Goal: Information Seeking & Learning: Understand process/instructions

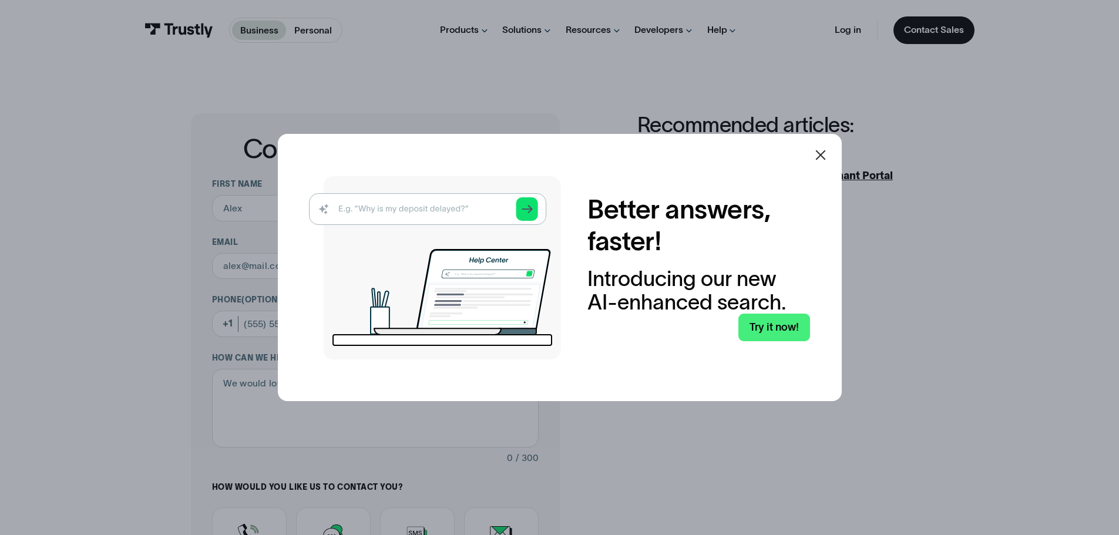
click at [826, 152] on icon at bounding box center [821, 155] width 14 height 14
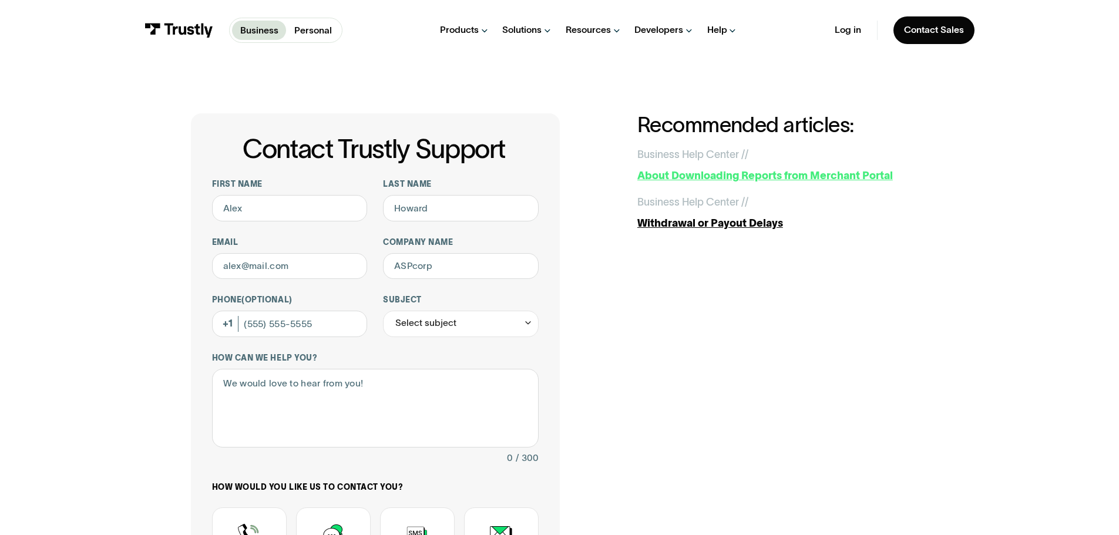
click at [736, 178] on div "About Downloading Reports from Merchant Portal" at bounding box center [782, 176] width 291 height 16
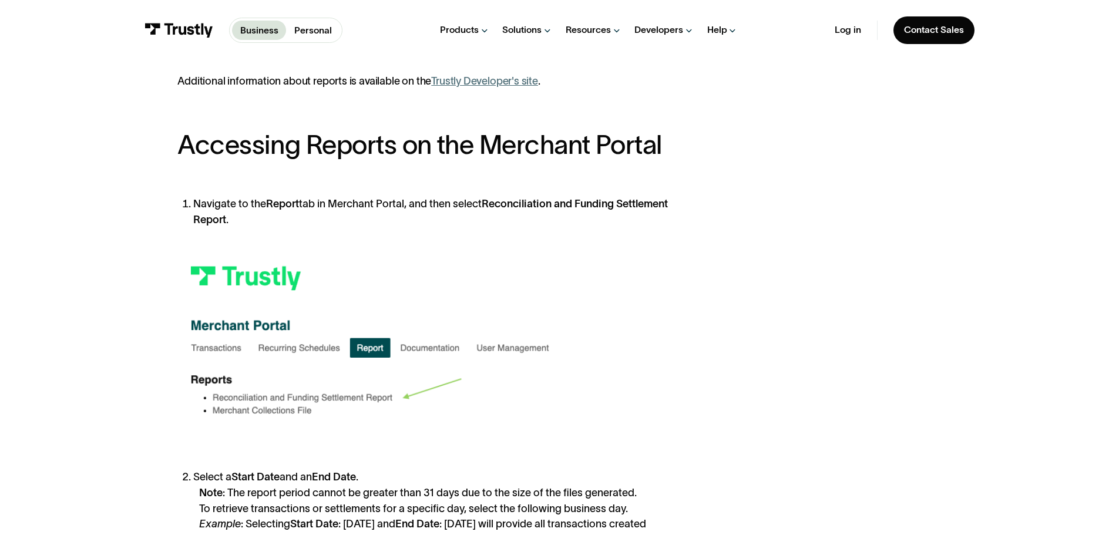
scroll to position [411, 0]
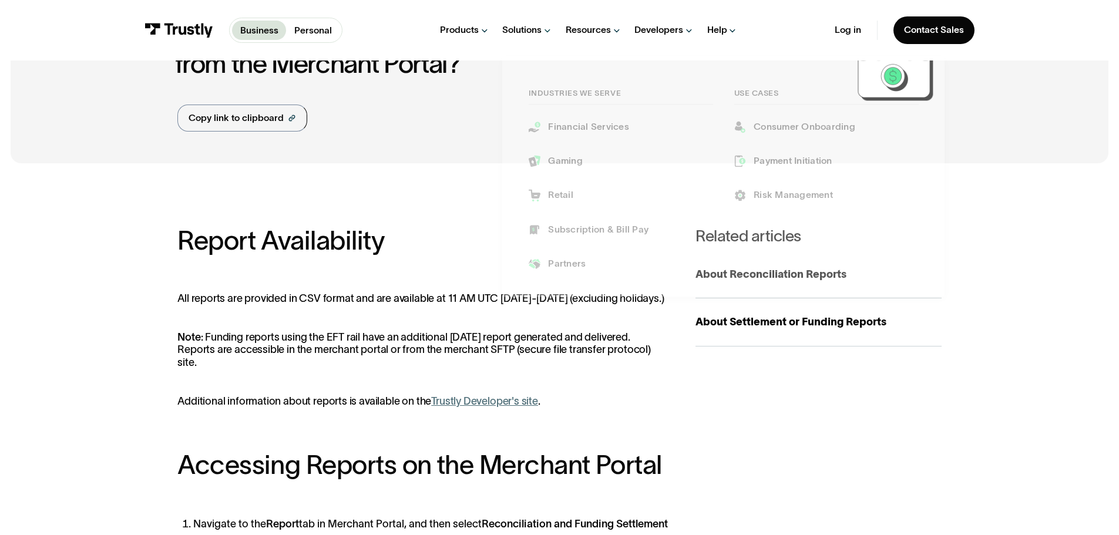
scroll to position [235, 0]
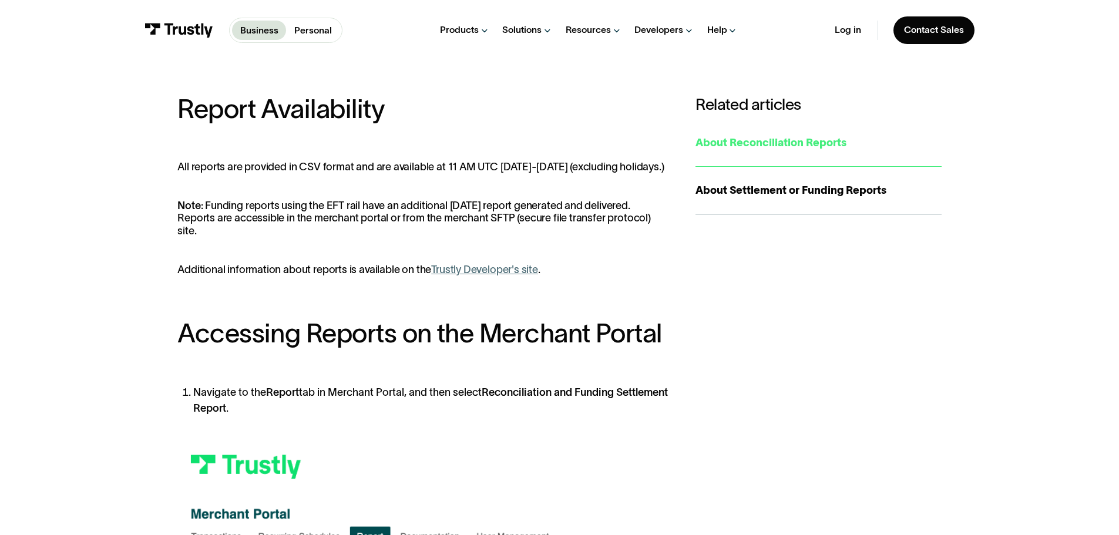
click at [725, 149] on div "About Reconciliation Reports" at bounding box center [818, 143] width 246 height 16
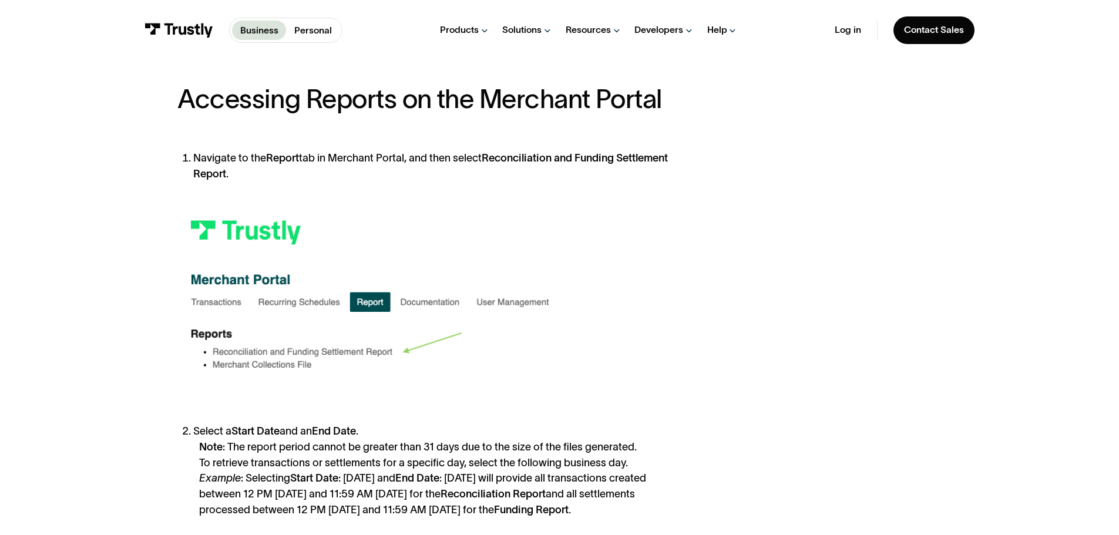
scroll to position [470, 0]
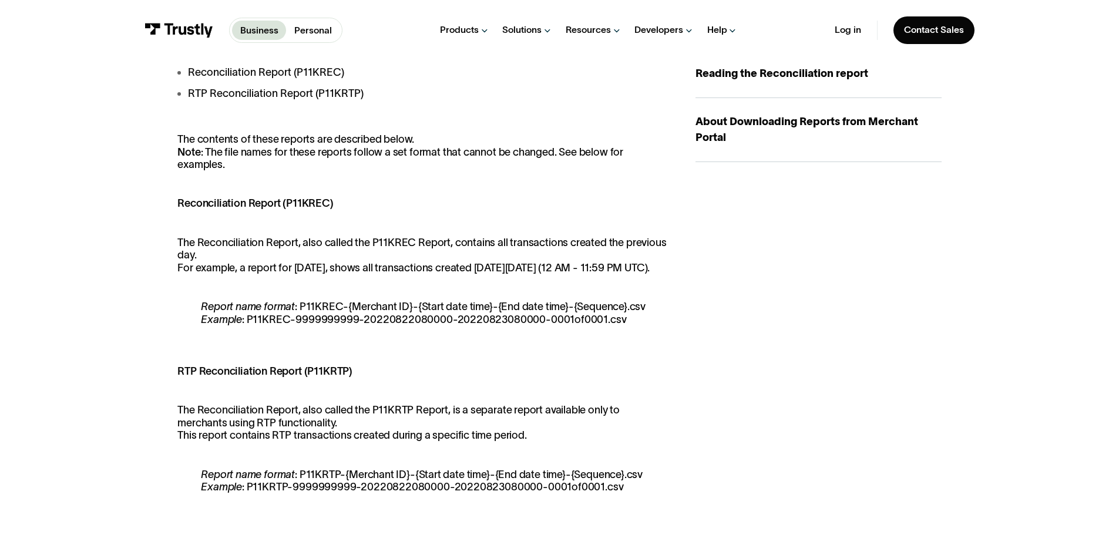
scroll to position [294, 0]
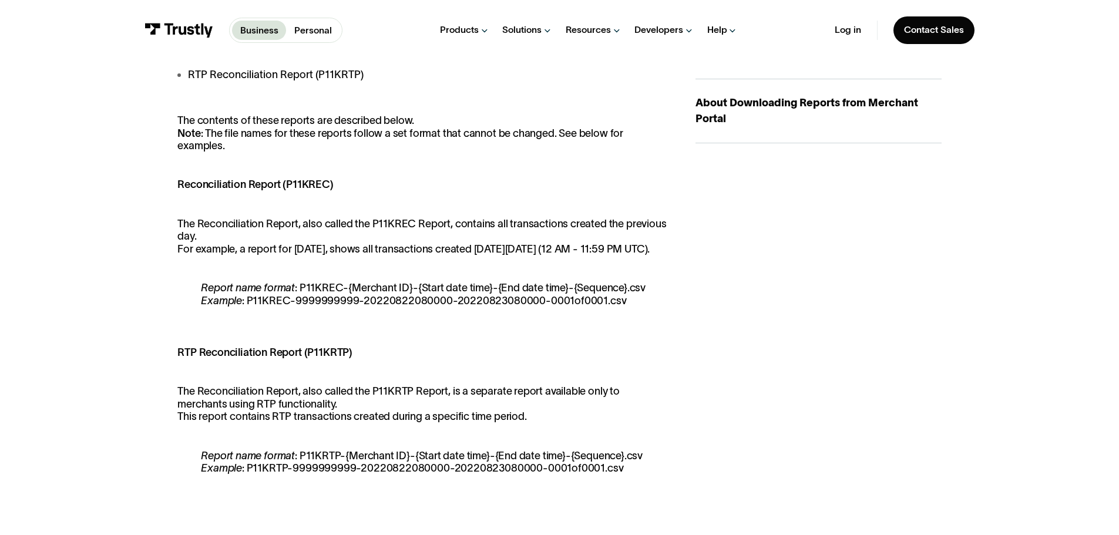
click at [226, 405] on p "The Reconciliation Report, also called the P11KRTP Report, is a separate report…" at bounding box center [423, 404] width 492 height 38
drag, startPoint x: 226, startPoint y: 405, endPoint x: 157, endPoint y: 386, distance: 70.5
click at [224, 405] on p "The Reconciliation Report, also called the P11KRTP Report, is a separate report…" at bounding box center [423, 404] width 492 height 38
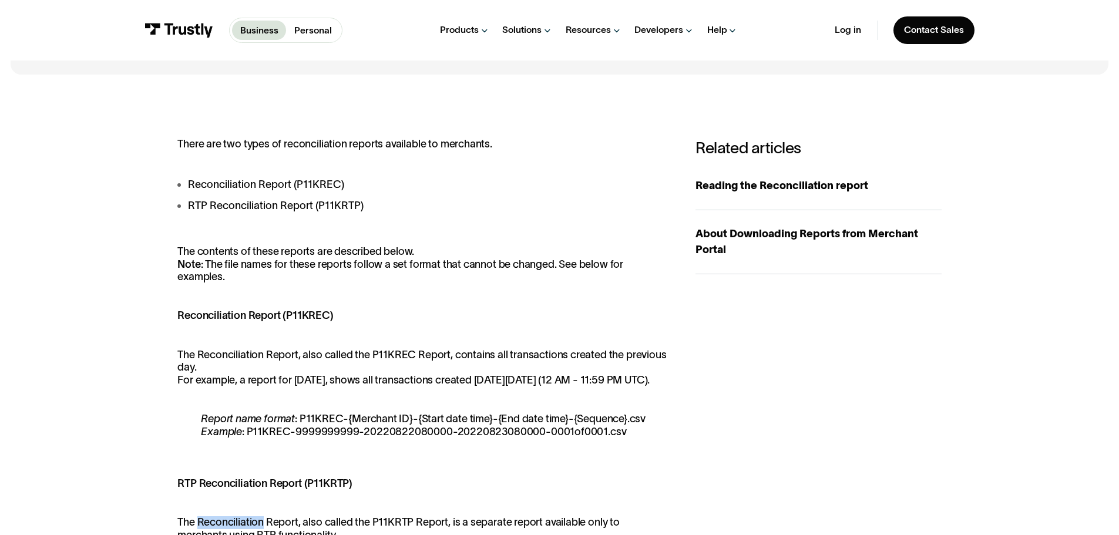
scroll to position [117, 0]
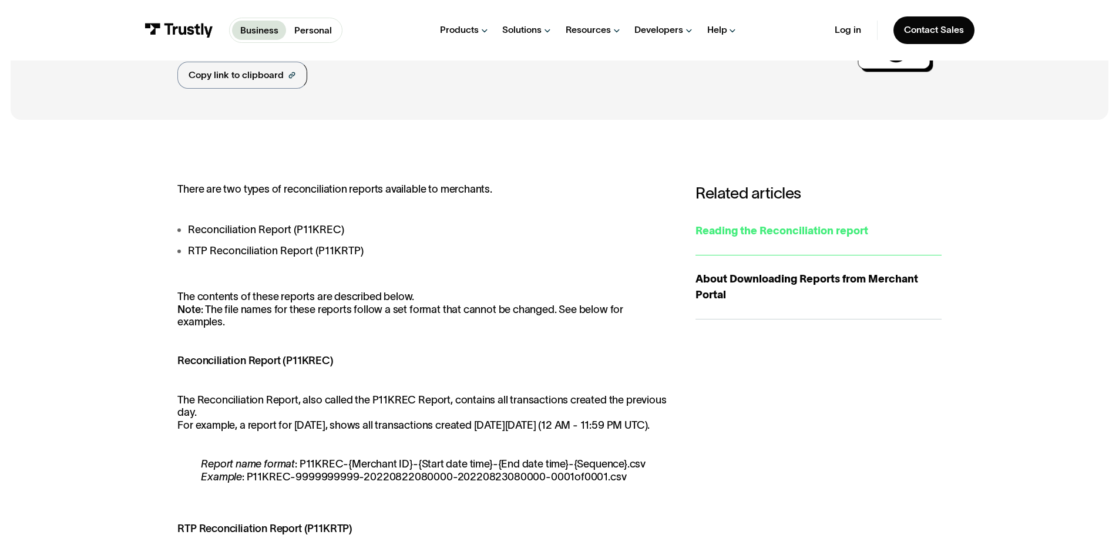
click at [732, 236] on div "Reading the Reconciliation report" at bounding box center [818, 231] width 246 height 16
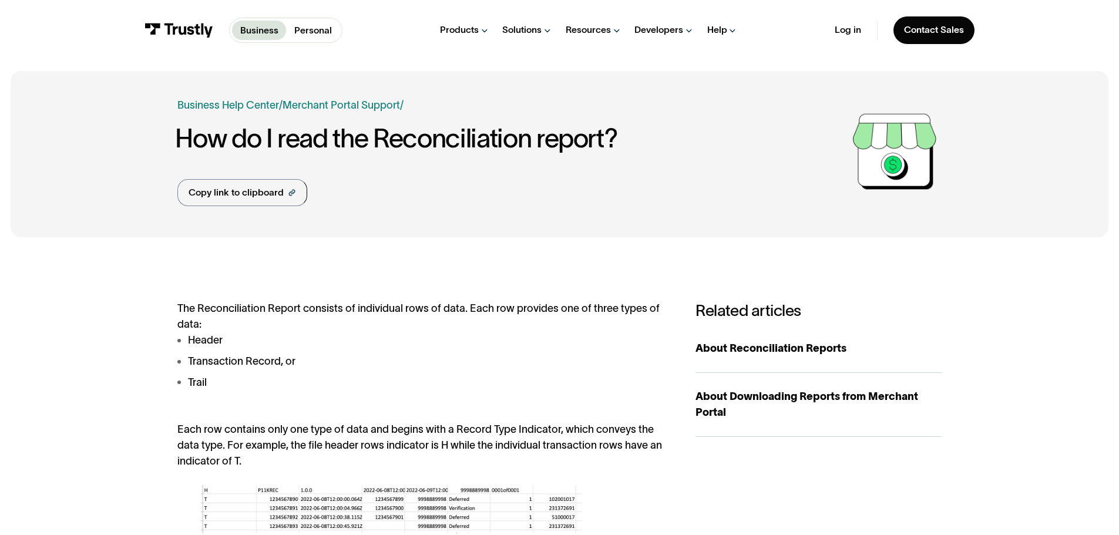
click at [273, 31] on p "Business" at bounding box center [259, 30] width 38 height 14
